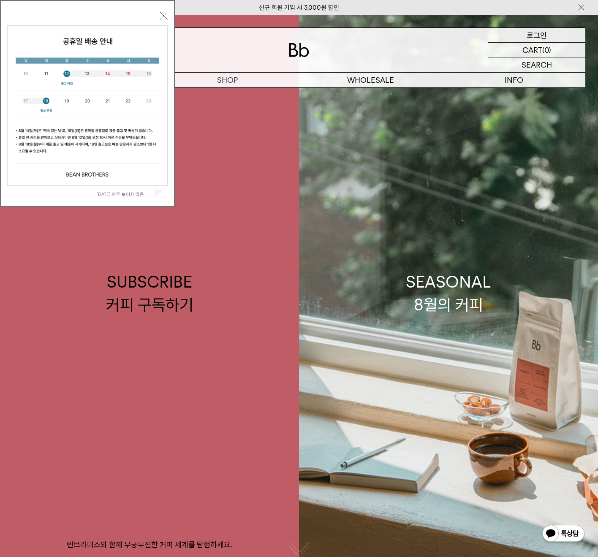
click at [531, 30] on p "로그인" at bounding box center [537, 35] width 20 height 14
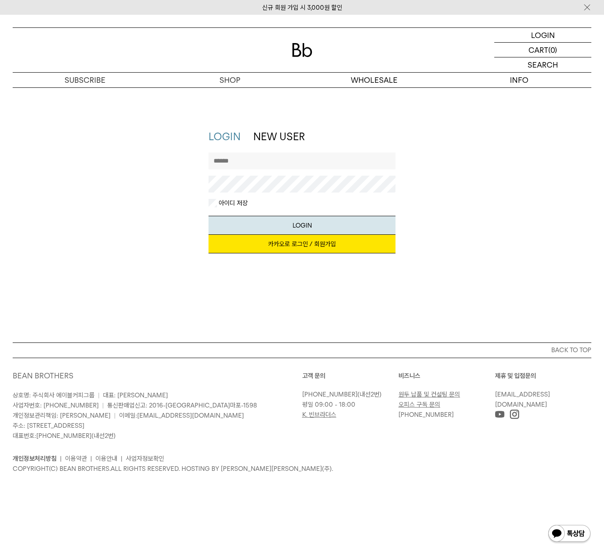
type input "**********"
click at [277, 223] on button "LOGIN" at bounding box center [303, 225] width 188 height 19
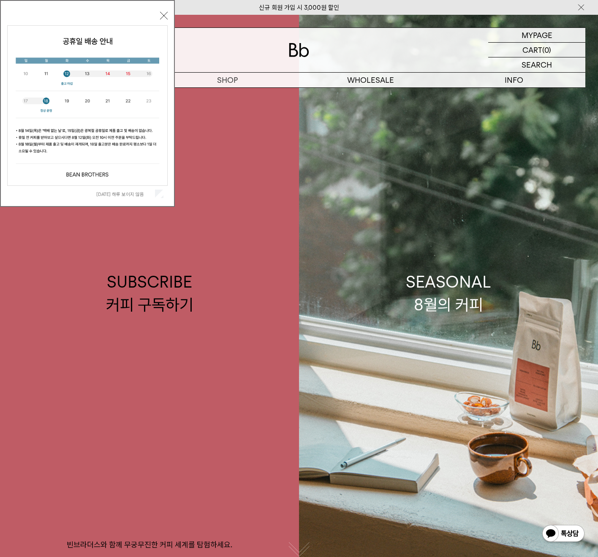
click at [166, 16] on button "닫기" at bounding box center [164, 16] width 8 height 8
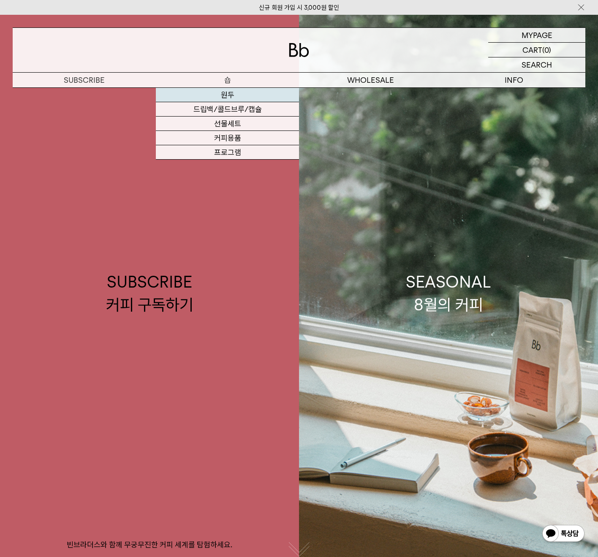
click at [229, 93] on link "원두" at bounding box center [227, 95] width 143 height 14
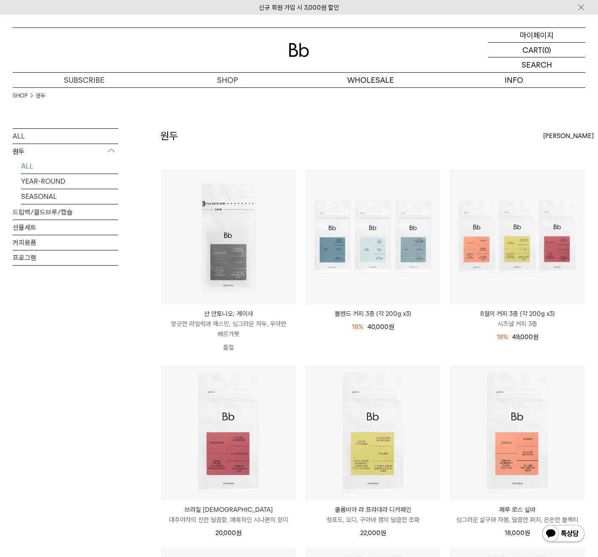
click at [547, 35] on p "마이페이지" at bounding box center [537, 35] width 34 height 14
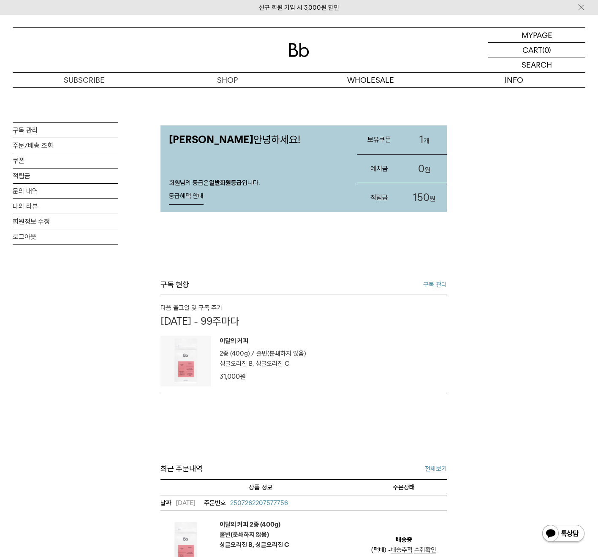
click at [406, 137] on link "1 개" at bounding box center [424, 139] width 45 height 29
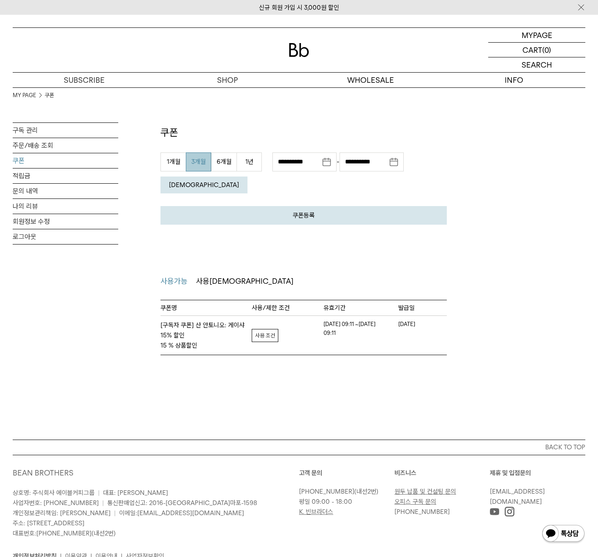
click at [181, 320] on strong "[구독자 쿠폰] 산 안토니오: 게이샤 15% 할인 15 % 상품할인" at bounding box center [206, 335] width 91 height 30
click at [262, 329] on link "자세히보기" at bounding box center [265, 335] width 27 height 13
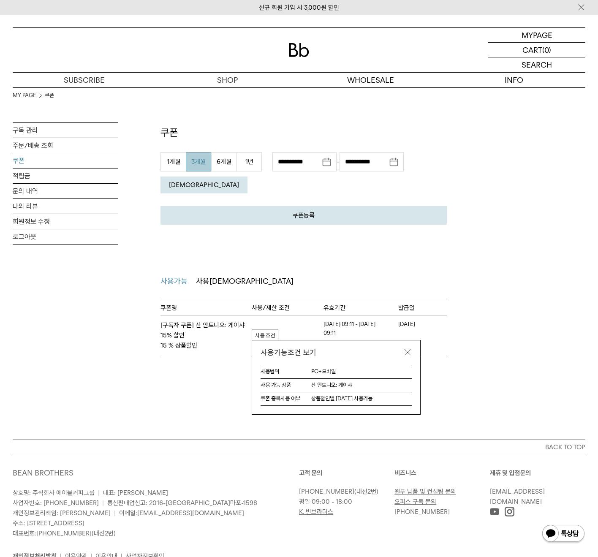
click at [411, 348] on link at bounding box center [407, 352] width 8 height 8
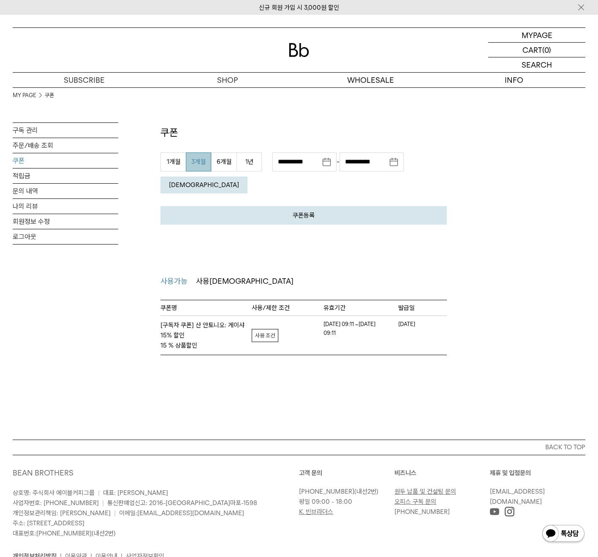
click at [453, 362] on div "MY PAGE MY PAGE 쿠폰 구독 관리 주문/배송 조회 쿠폰 적립금 문의 내역 나의 리뷰 회원정보 수정 로그아웃 쿠폰 쿠폰등록 취소 등록…" at bounding box center [299, 227] width 598 height 425
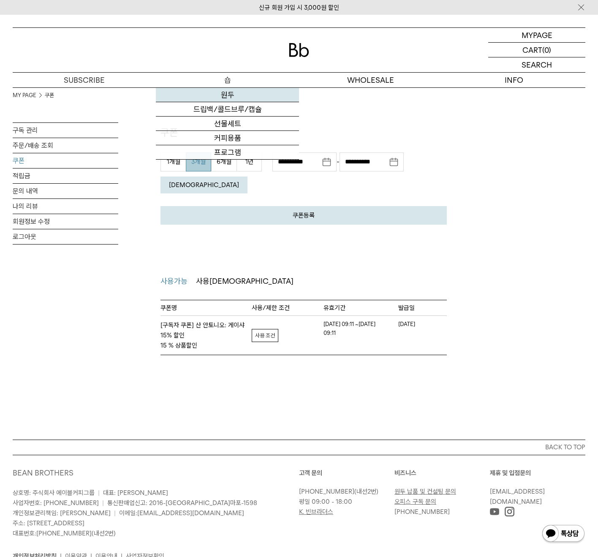
click at [229, 95] on link "원두" at bounding box center [227, 95] width 143 height 14
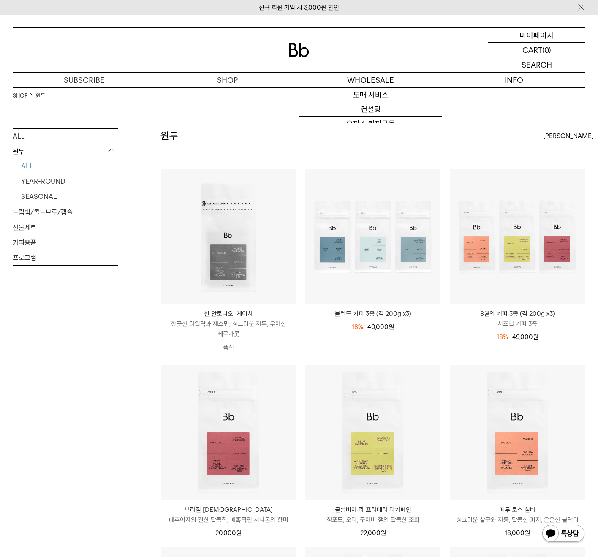
click at [536, 33] on p "마이페이지" at bounding box center [537, 35] width 34 height 14
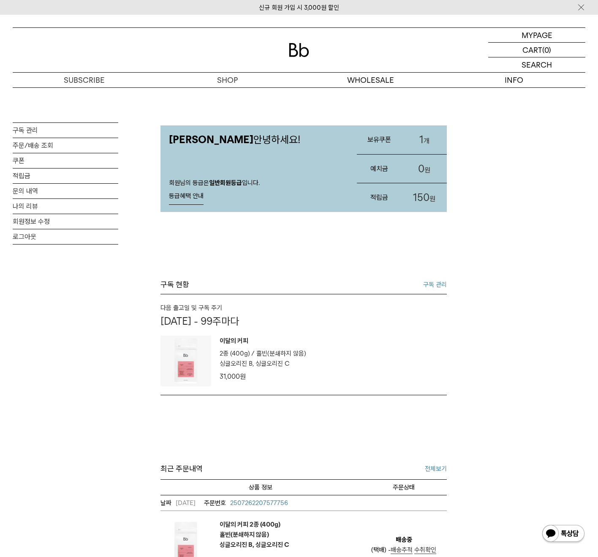
click at [431, 283] on link "구독 관리" at bounding box center [435, 285] width 24 height 10
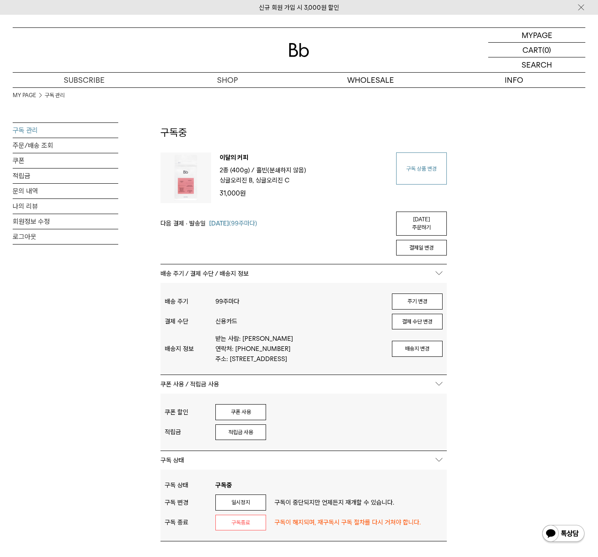
click at [420, 167] on link "구독 상품 변경" at bounding box center [421, 168] width 51 height 32
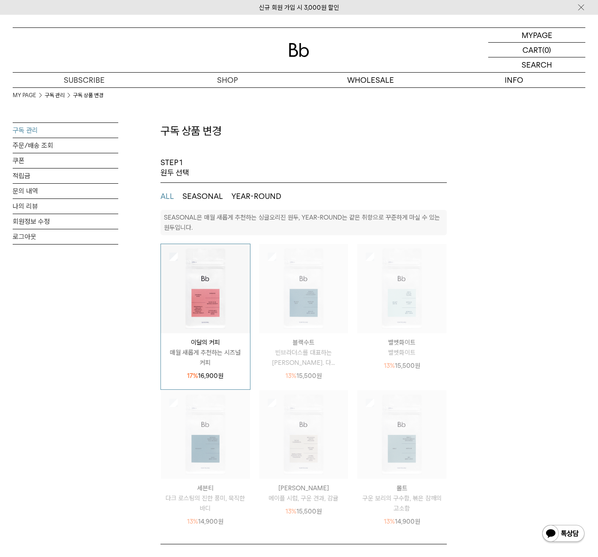
select select "**"
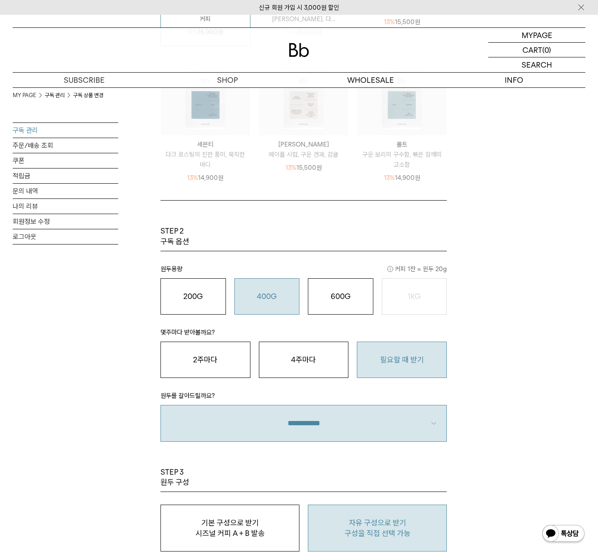
scroll to position [433, 0]
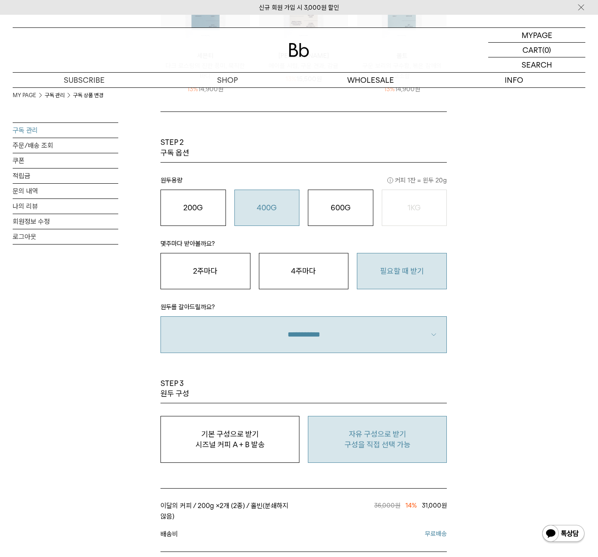
click at [406, 438] on button "자유 구성으로 받기 구성을 직접 선택 가능" at bounding box center [377, 439] width 139 height 47
type input "*"
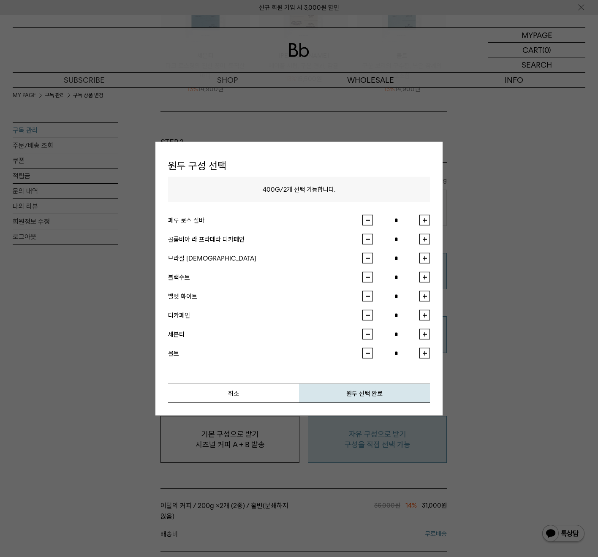
click at [423, 221] on button "button" at bounding box center [424, 220] width 11 height 11
type input "*"
click at [425, 239] on button "button" at bounding box center [424, 239] width 11 height 11
type input "*"
click at [427, 219] on button "button" at bounding box center [424, 220] width 11 height 11
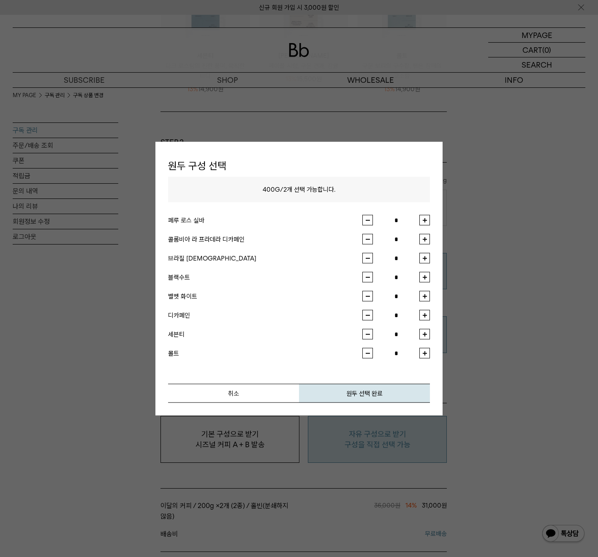
click at [369, 222] on button "button" at bounding box center [367, 220] width 11 height 11
type input "*"
click at [422, 257] on button "button" at bounding box center [424, 258] width 11 height 11
type input "*"
click at [395, 391] on button "원두 선택 완료" at bounding box center [364, 393] width 131 height 19
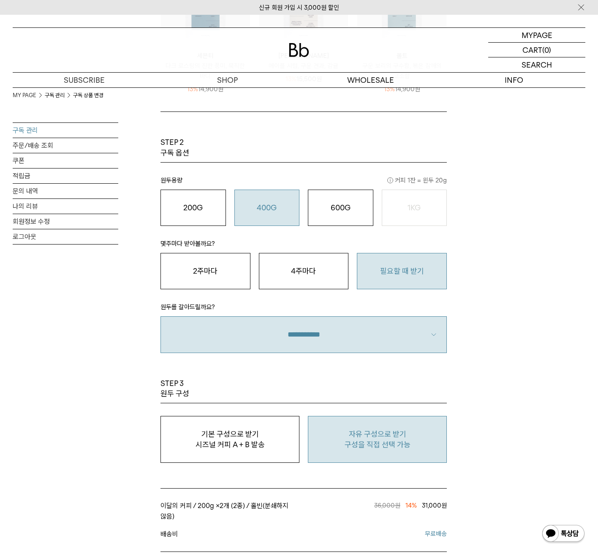
scroll to position [591, 0]
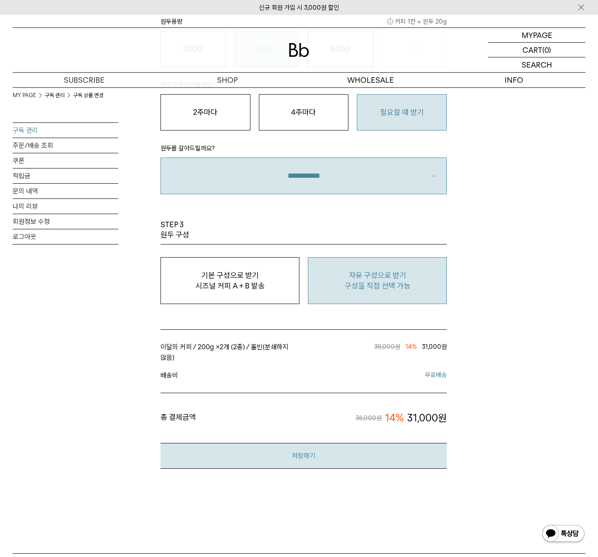
click at [387, 452] on button "저장하기" at bounding box center [304, 456] width 286 height 26
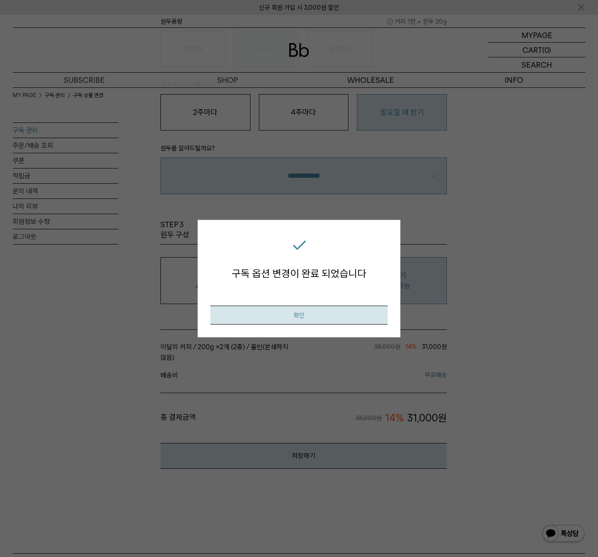
click at [325, 319] on button "확인" at bounding box center [298, 315] width 177 height 19
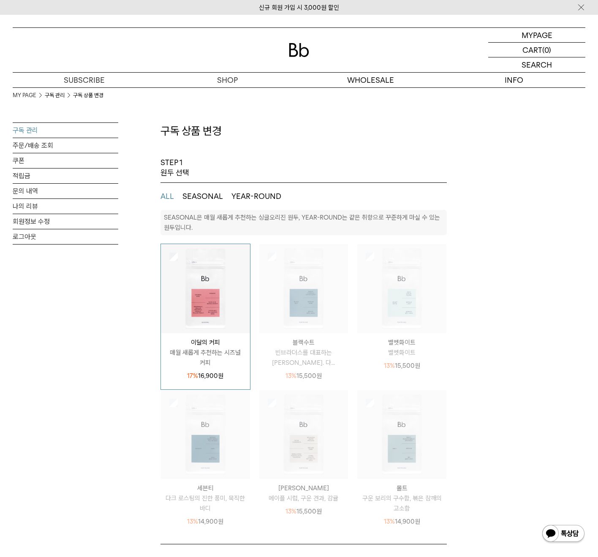
select select "**"
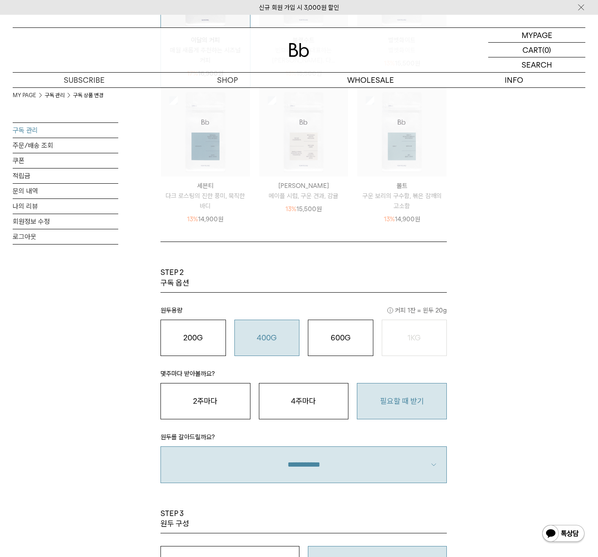
scroll to position [216, 0]
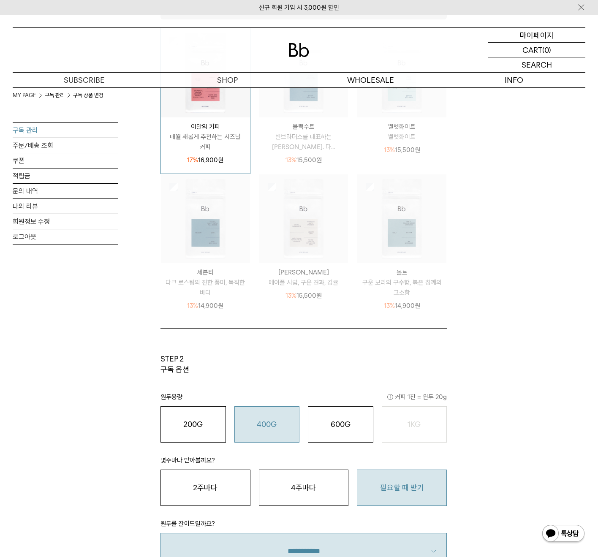
click at [552, 37] on p "마이페이지" at bounding box center [537, 35] width 34 height 14
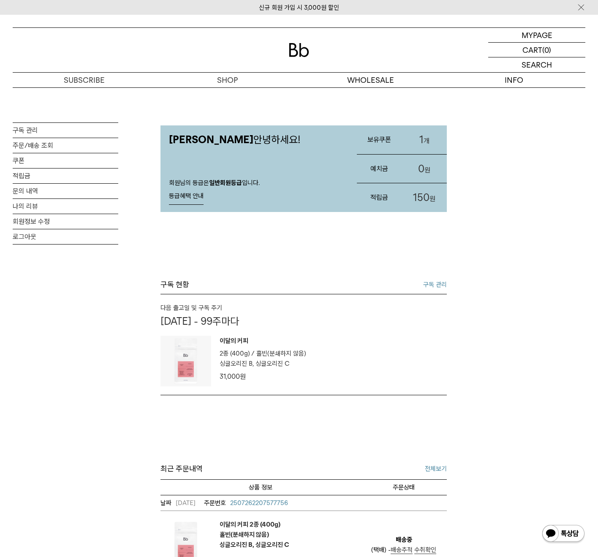
click at [436, 280] on link "구독 관리" at bounding box center [435, 285] width 24 height 10
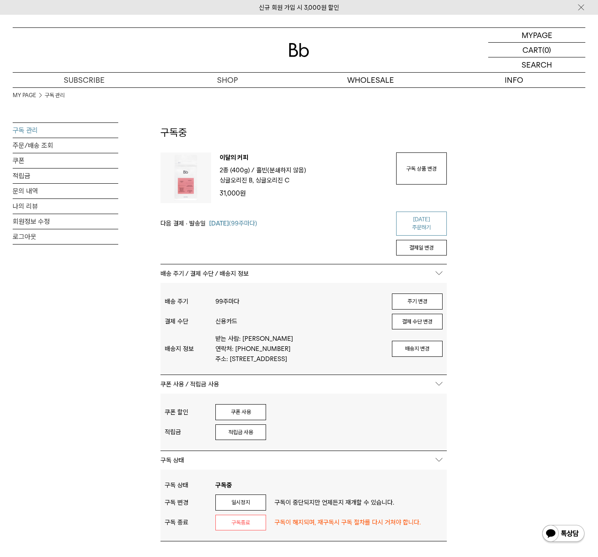
click at [416, 220] on link "[DATE] 주문하기" at bounding box center [421, 224] width 51 height 24
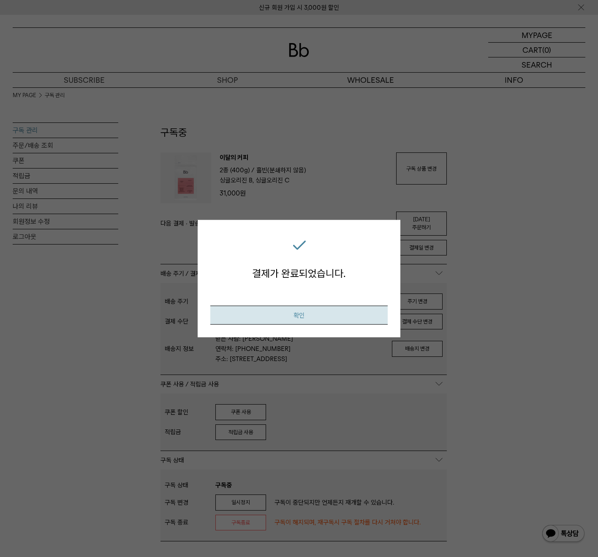
click at [322, 314] on button "확인" at bounding box center [298, 315] width 177 height 19
